Goal: Task Accomplishment & Management: Manage account settings

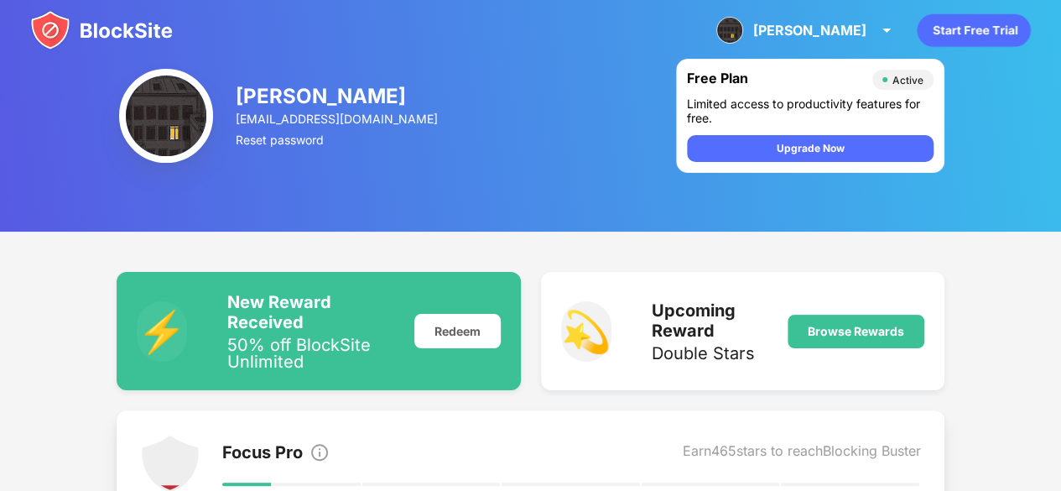
click at [112, 29] on img at bounding box center [101, 30] width 143 height 40
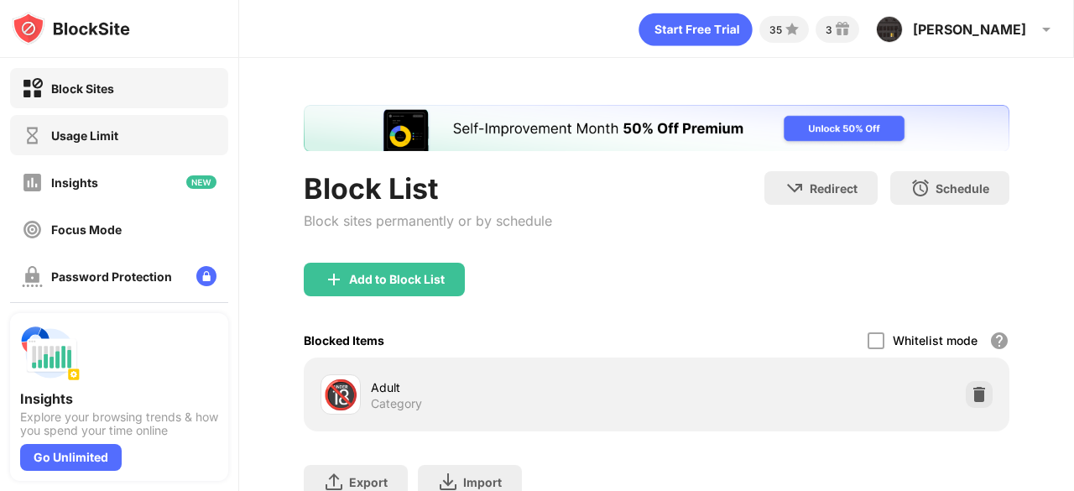
click at [91, 133] on div "Usage Limit" at bounding box center [84, 135] width 67 height 14
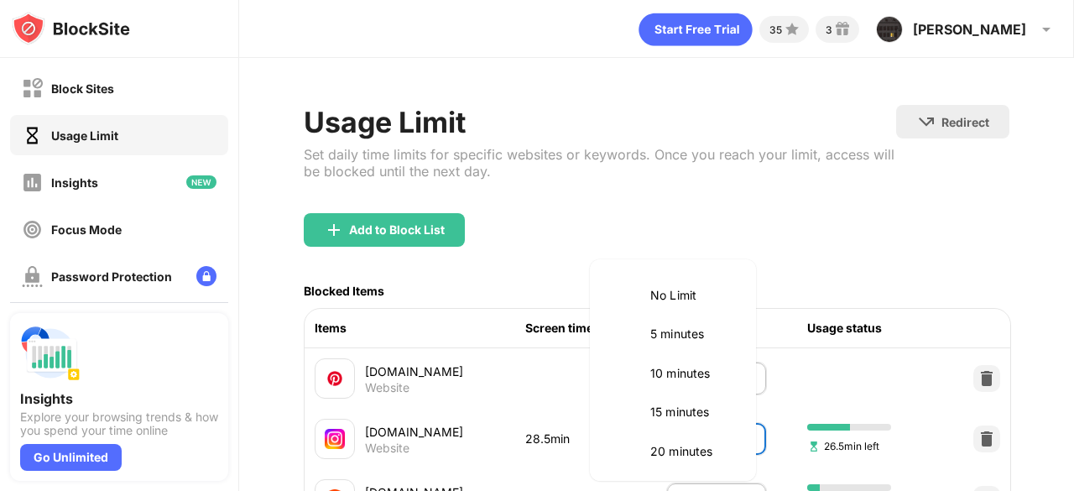
scroll to position [353, 0]
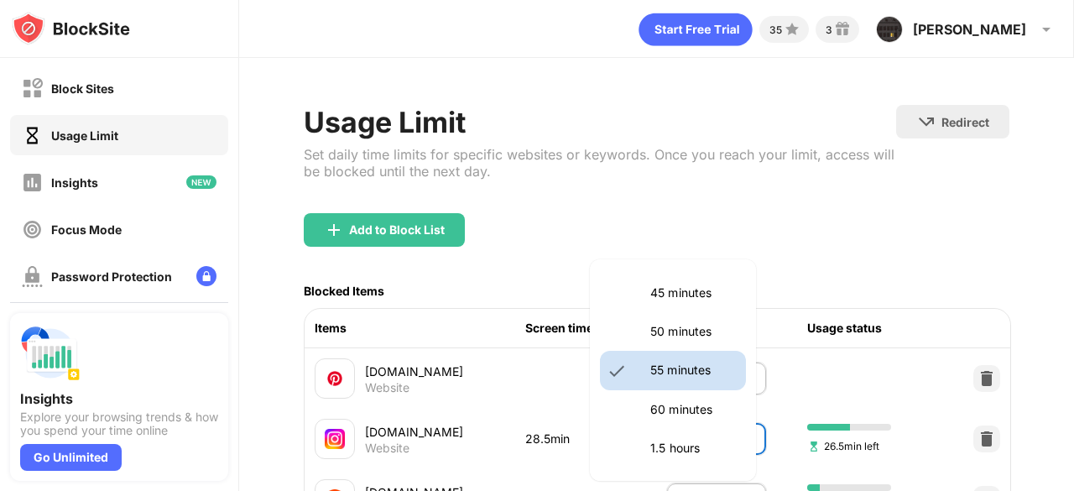
click at [666, 431] on body "Block Sites Usage Limit Insights Focus Mode Password Protection Custom Block Pa…" at bounding box center [537, 245] width 1074 height 491
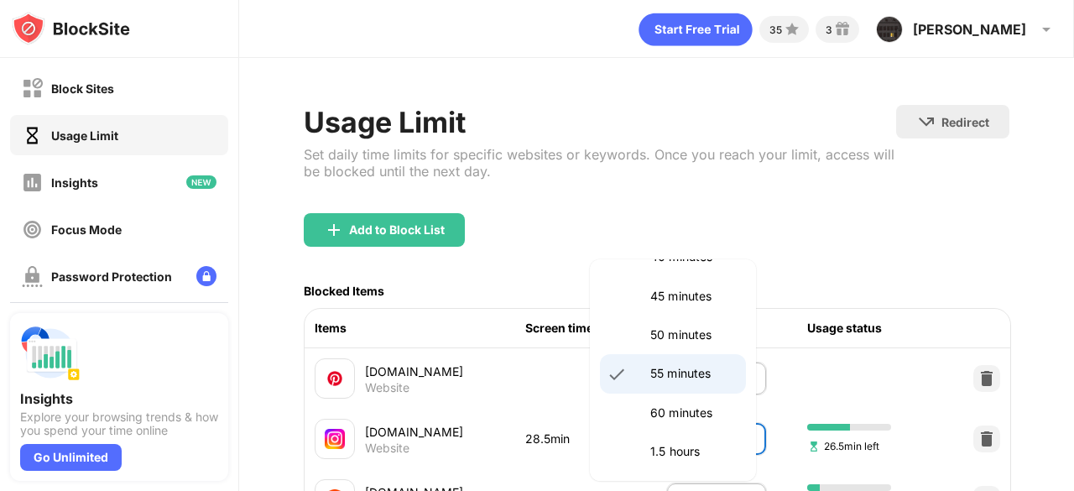
scroll to position [0, 0]
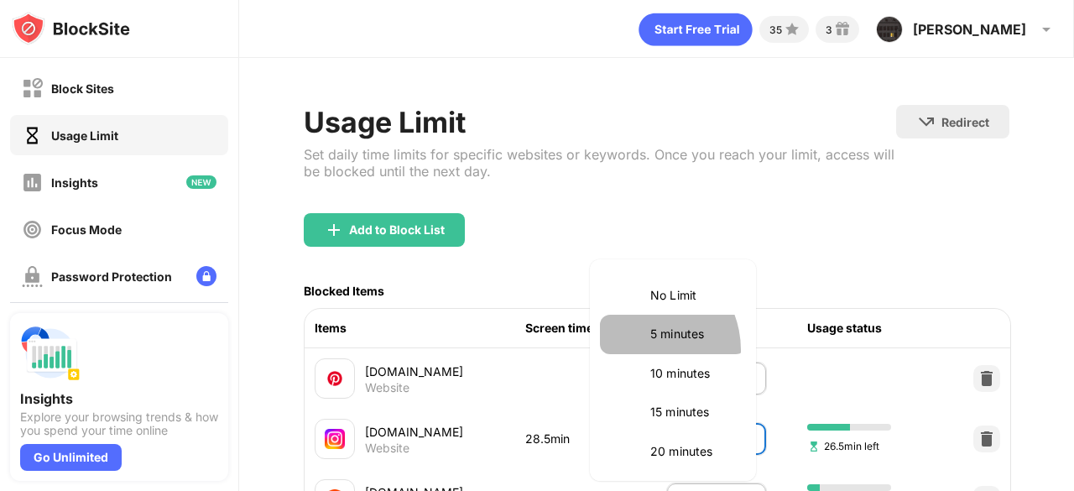
click at [641, 349] on li "5 minutes" at bounding box center [673, 334] width 146 height 39
type input "*"
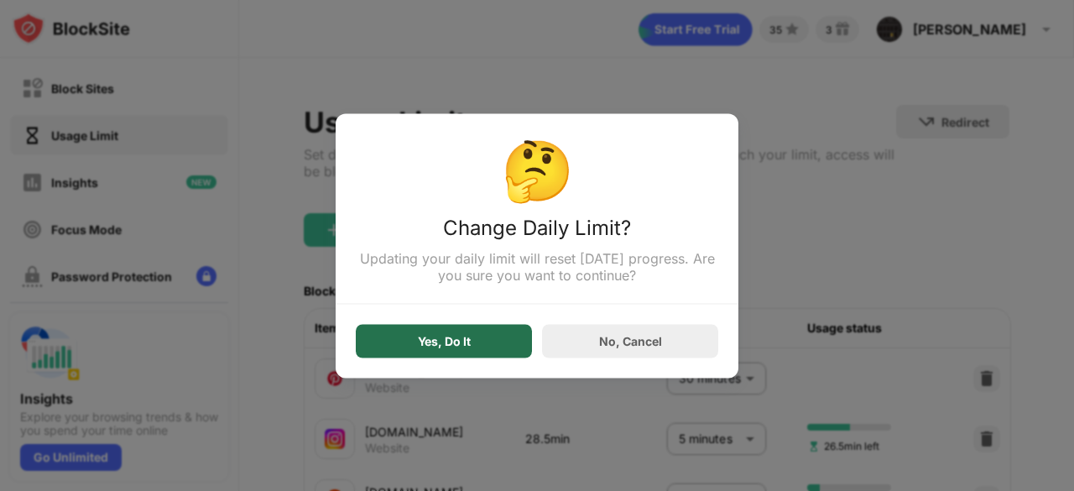
click at [485, 349] on div "Yes, Do It" at bounding box center [444, 341] width 176 height 34
